Goal: Task Accomplishment & Management: Manage account settings

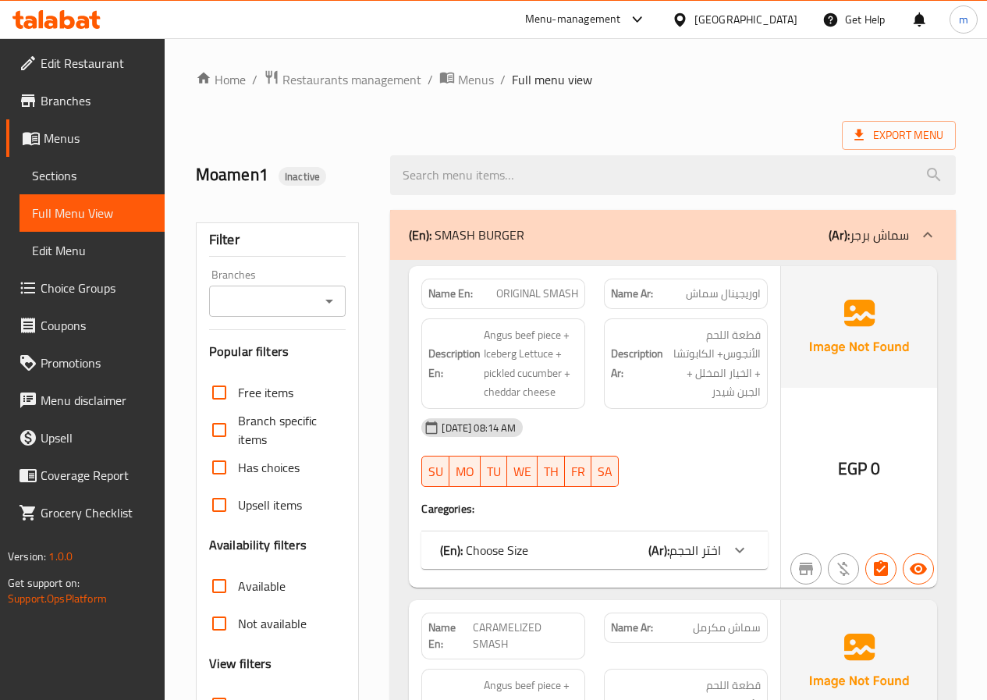
scroll to position [156, 0]
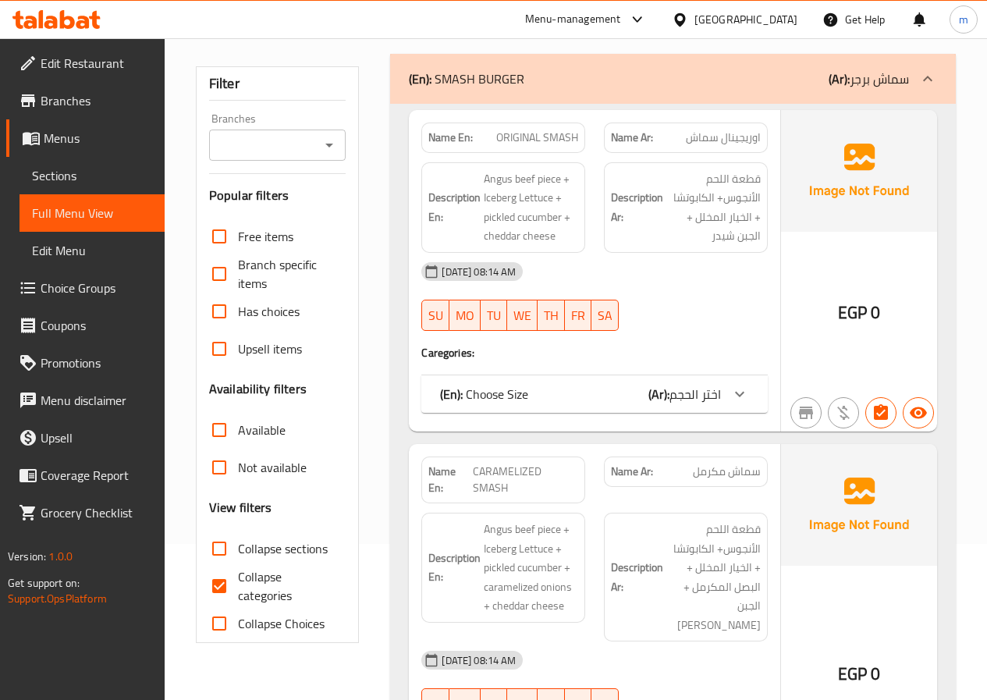
click at [233, 587] on input "Collapse categories" at bounding box center [218, 585] width 37 height 37
checkbox input "false"
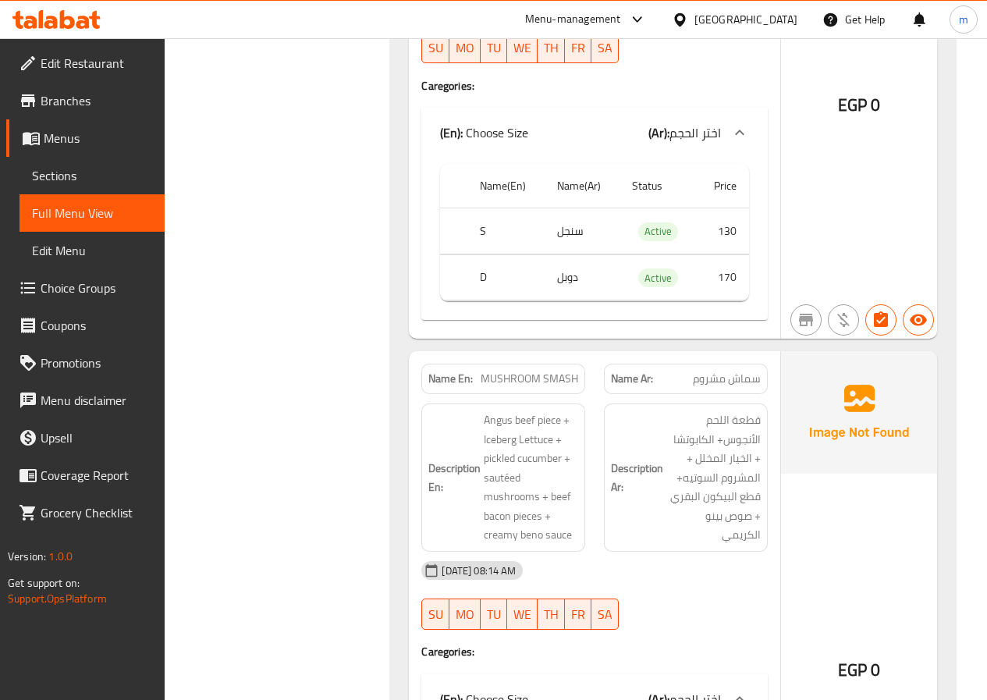
scroll to position [1014, 0]
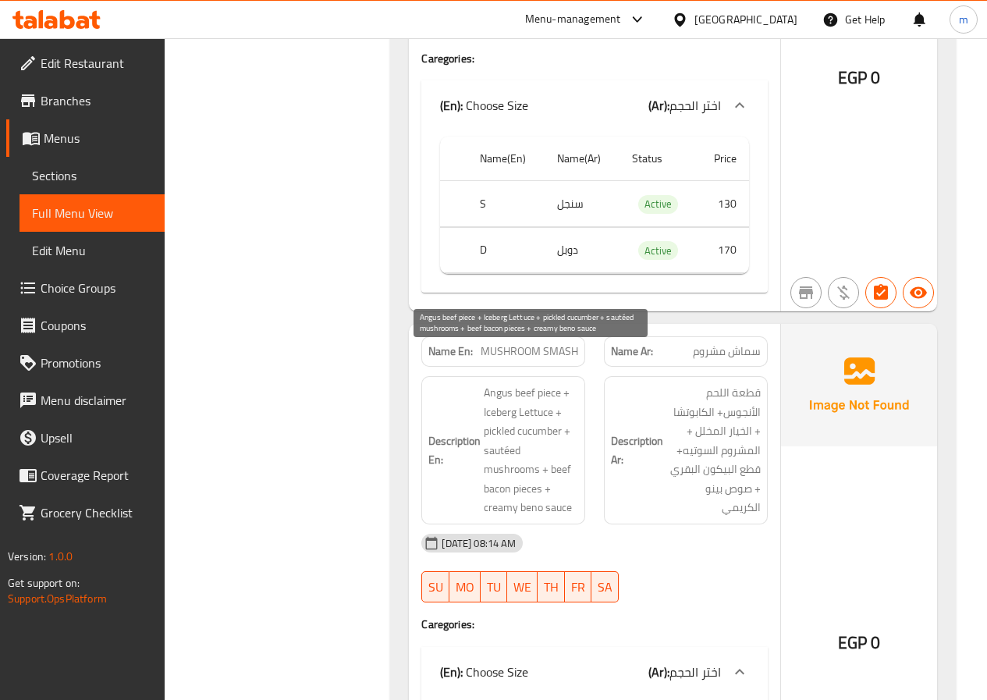
click at [491, 383] on span "Angus beef piece + Iceberg Lettuce + pickled cucumber + sautéed mushrooms + bee…" at bounding box center [531, 450] width 94 height 134
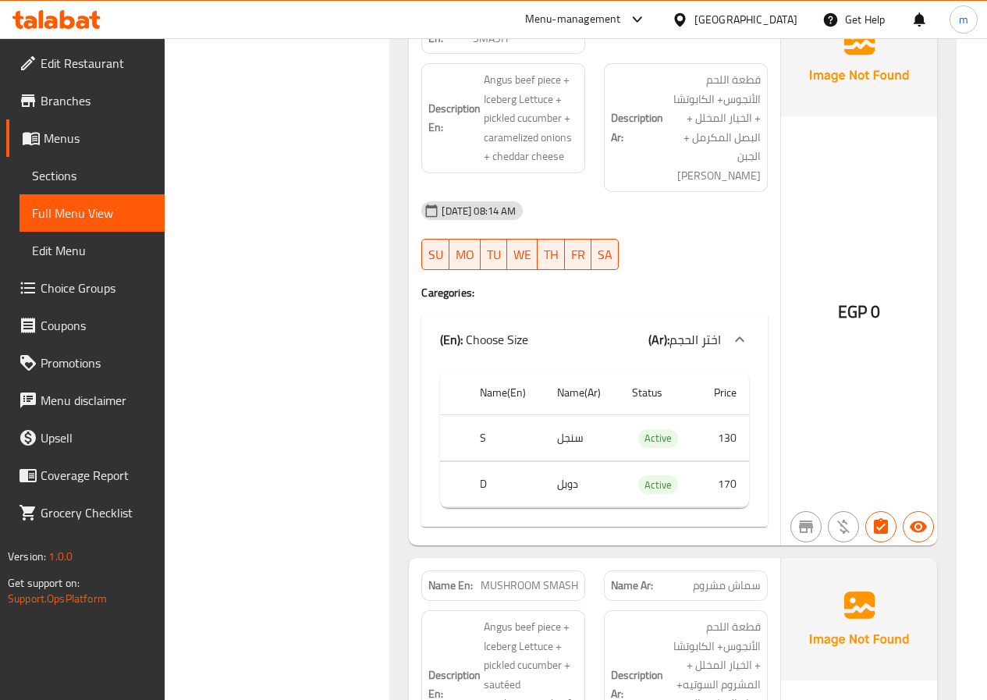
scroll to position [1170, 0]
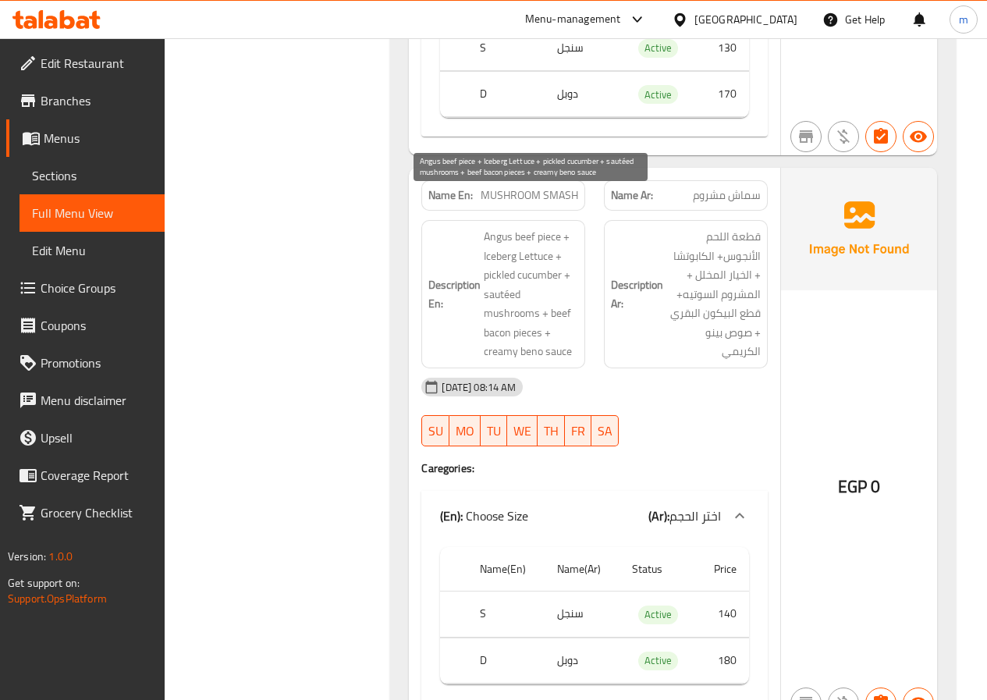
click at [495, 227] on span "Angus beef piece + Iceberg Lettuce + pickled cucumber + sautéed mushrooms + bee…" at bounding box center [531, 294] width 94 height 134
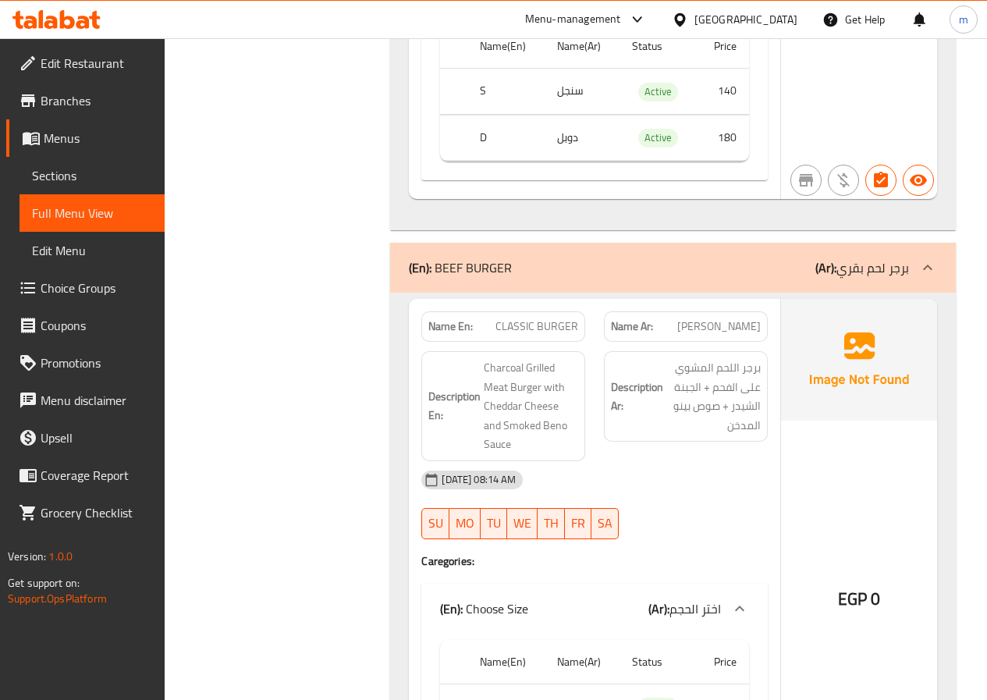
scroll to position [1716, 0]
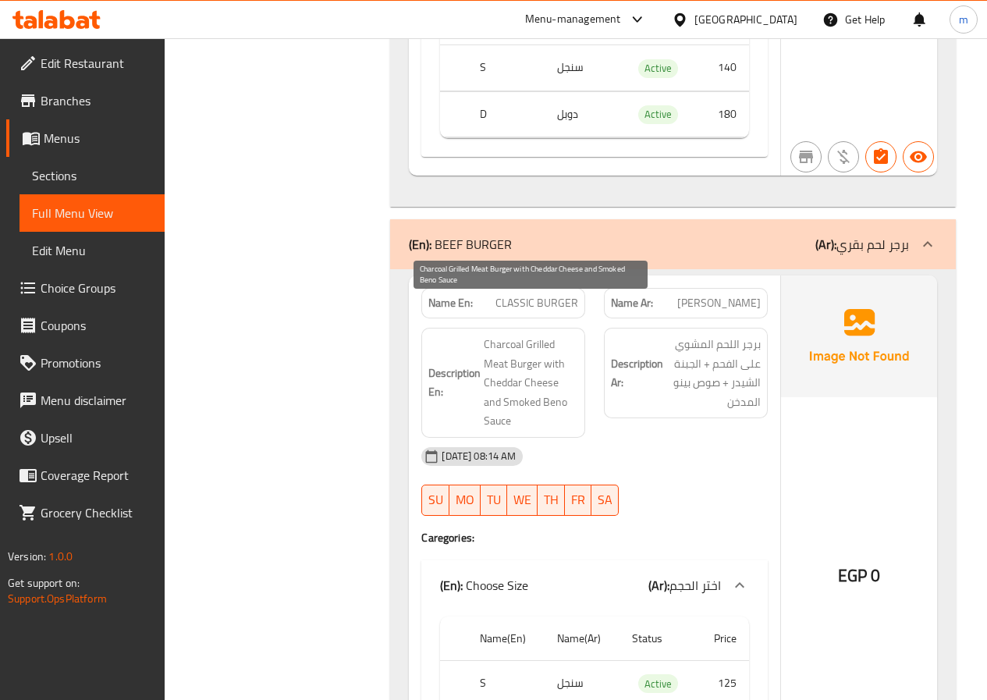
click at [498, 335] on span "Charcoal Grilled Meat Burger with Cheddar Cheese and Smoked Beno Sauce" at bounding box center [531, 383] width 94 height 96
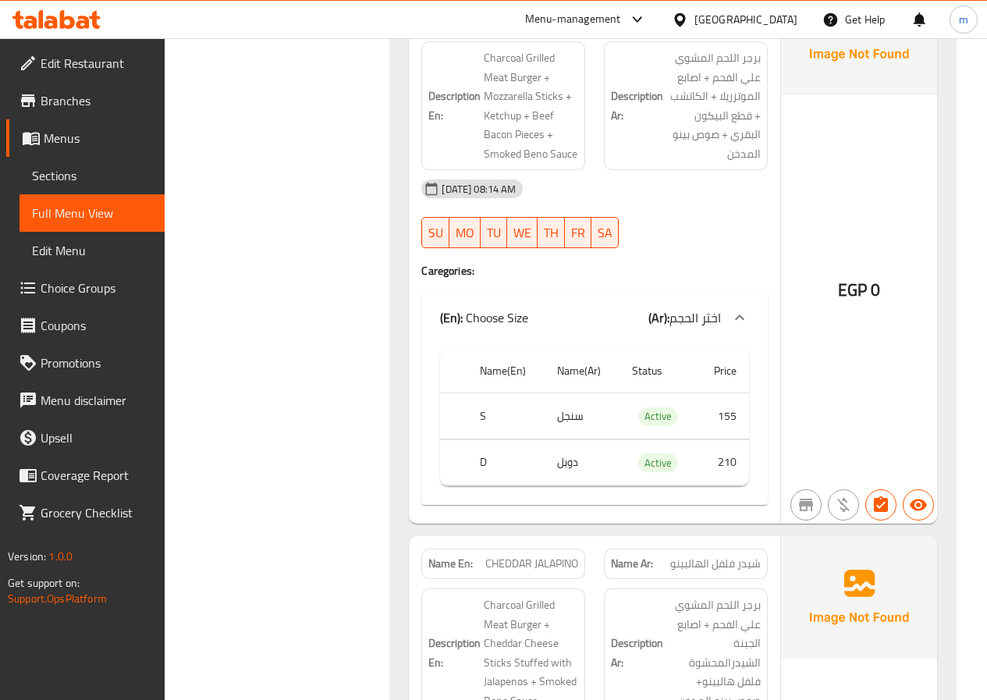
scroll to position [4758, 0]
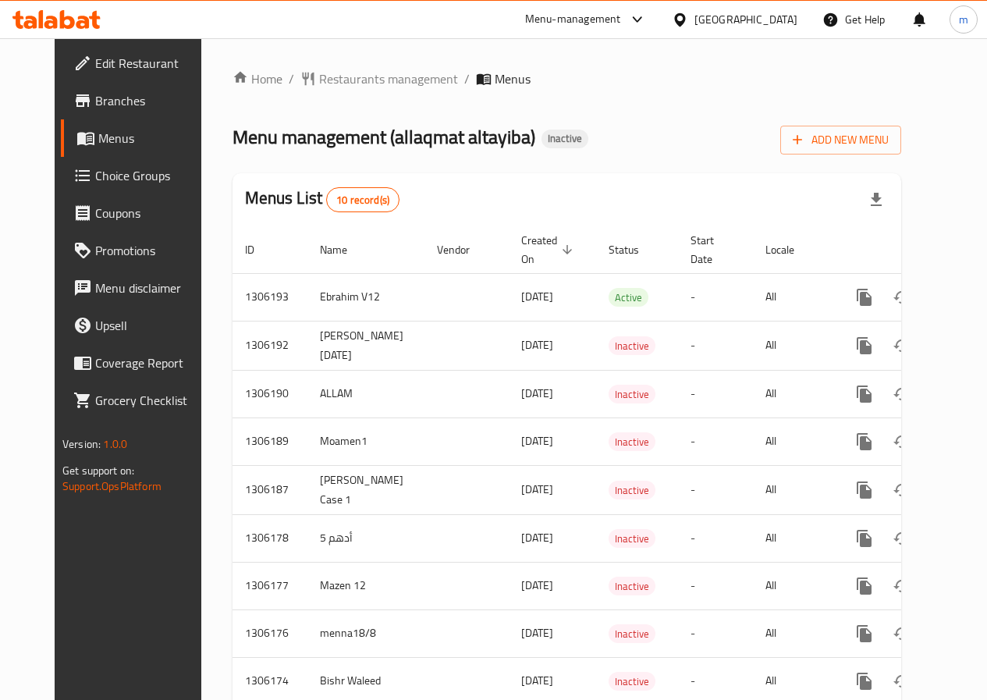
click at [95, 107] on span "Branches" at bounding box center [151, 100] width 112 height 19
click at [95, 106] on span "Branches" at bounding box center [151, 100] width 112 height 19
click at [95, 92] on span "Branches" at bounding box center [151, 100] width 112 height 19
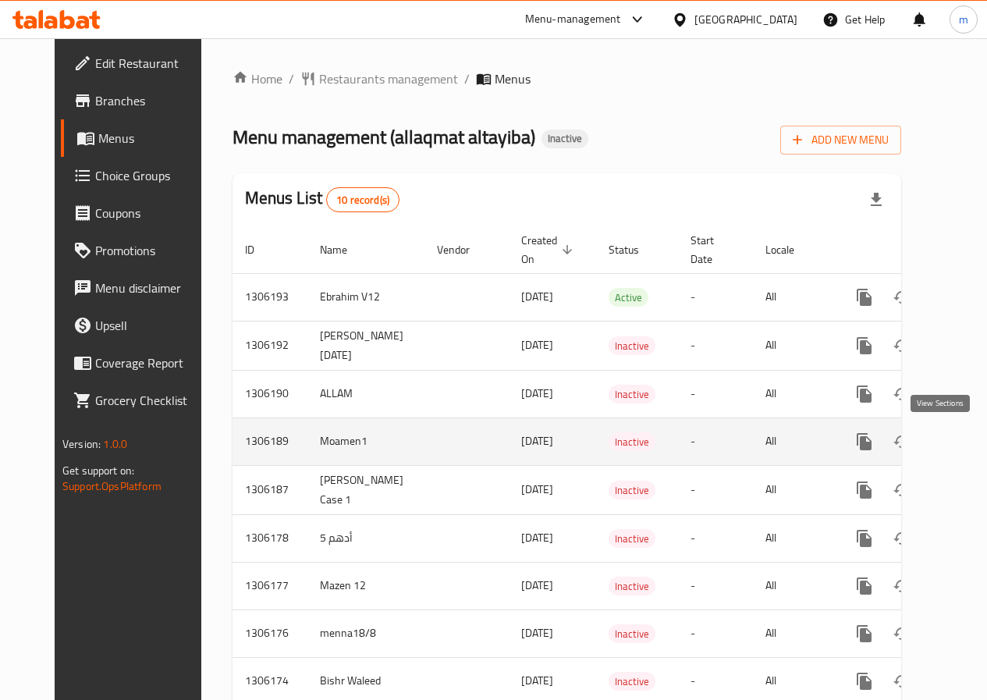
click at [967, 437] on icon "enhanced table" at bounding box center [976, 441] width 19 height 19
